Goal: Navigation & Orientation: Find specific page/section

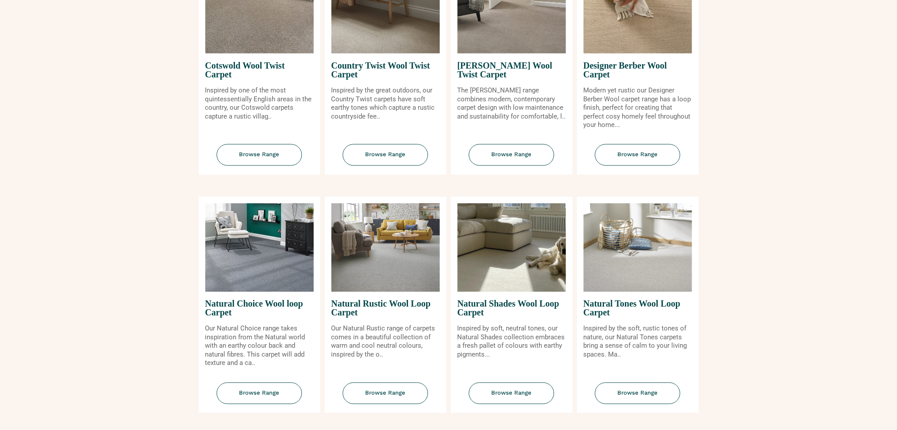
scroll to position [487, 0]
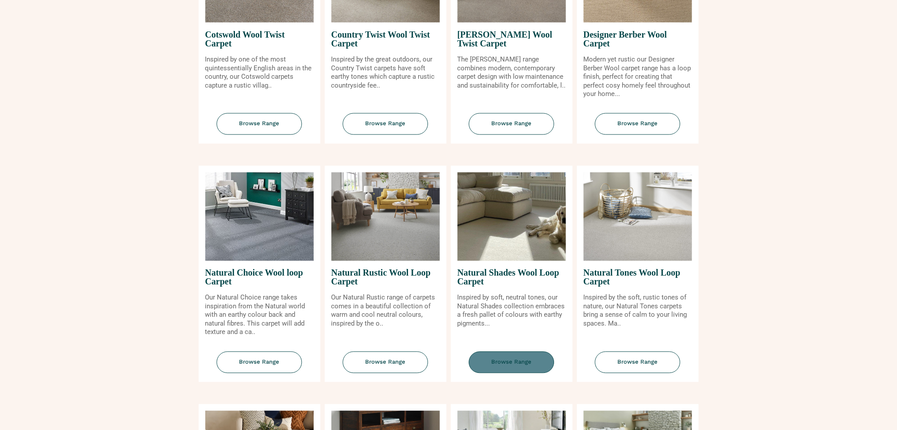
click at [528, 360] on span "Browse Range" at bounding box center [511, 363] width 85 height 22
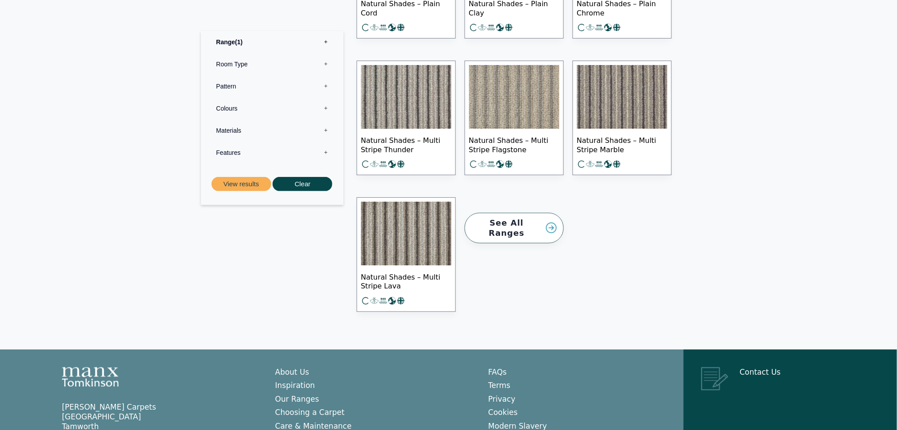
scroll to position [1204, 0]
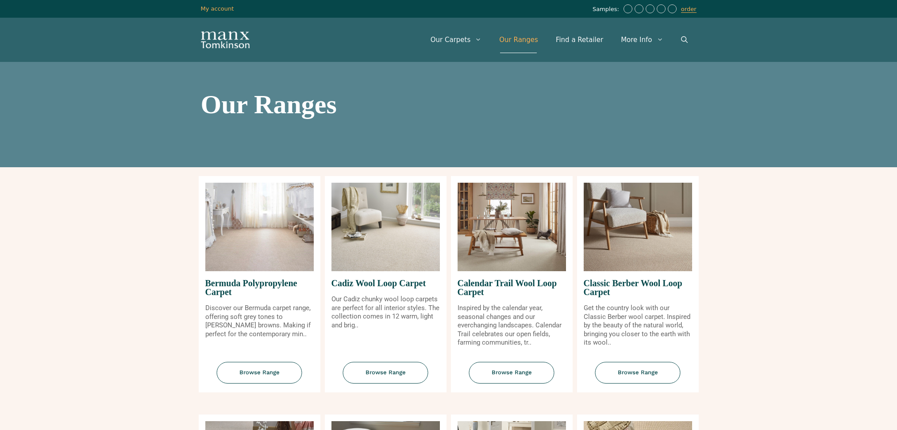
scroll to position [487, 0]
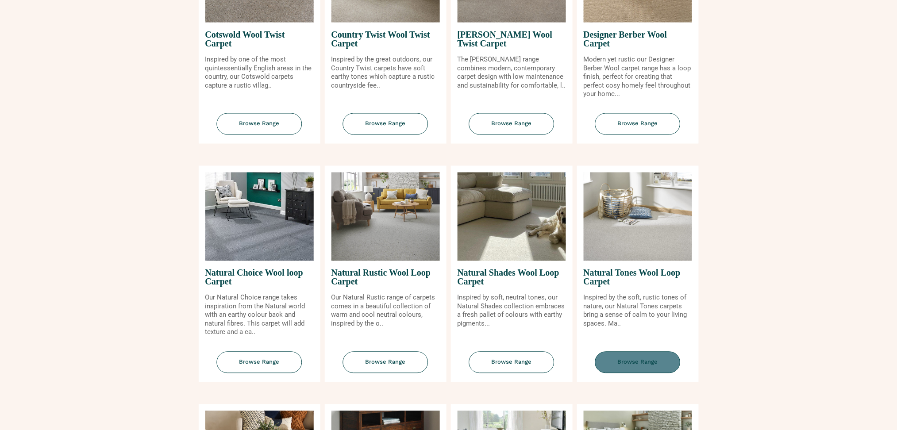
click at [659, 364] on span "Browse Range" at bounding box center [637, 363] width 85 height 22
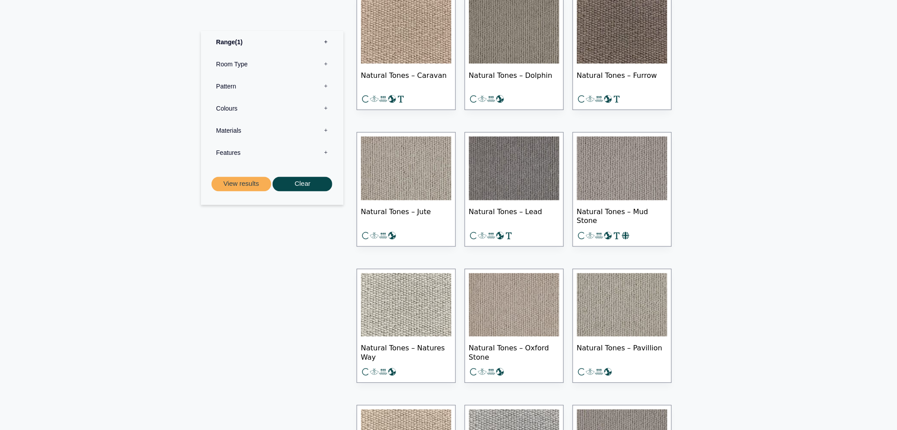
scroll to position [393, 0]
